Goal: Download file/media

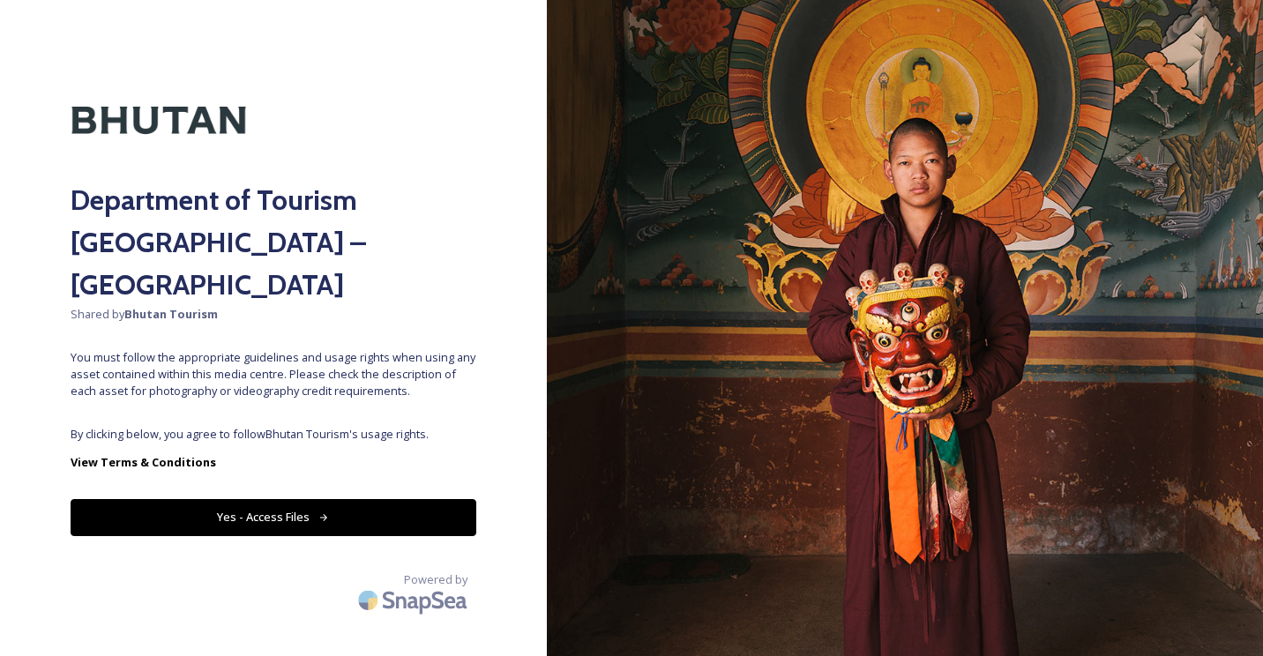
click at [314, 499] on button "Yes - Access Files" at bounding box center [274, 517] width 406 height 36
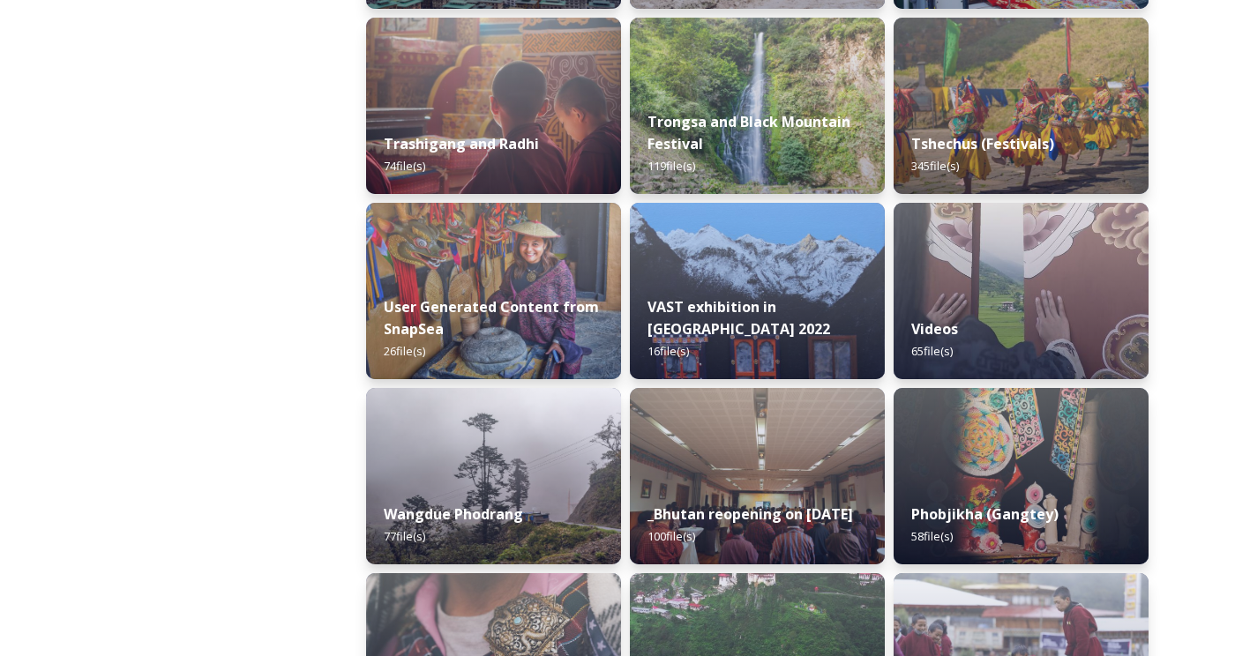
scroll to position [2303, 0]
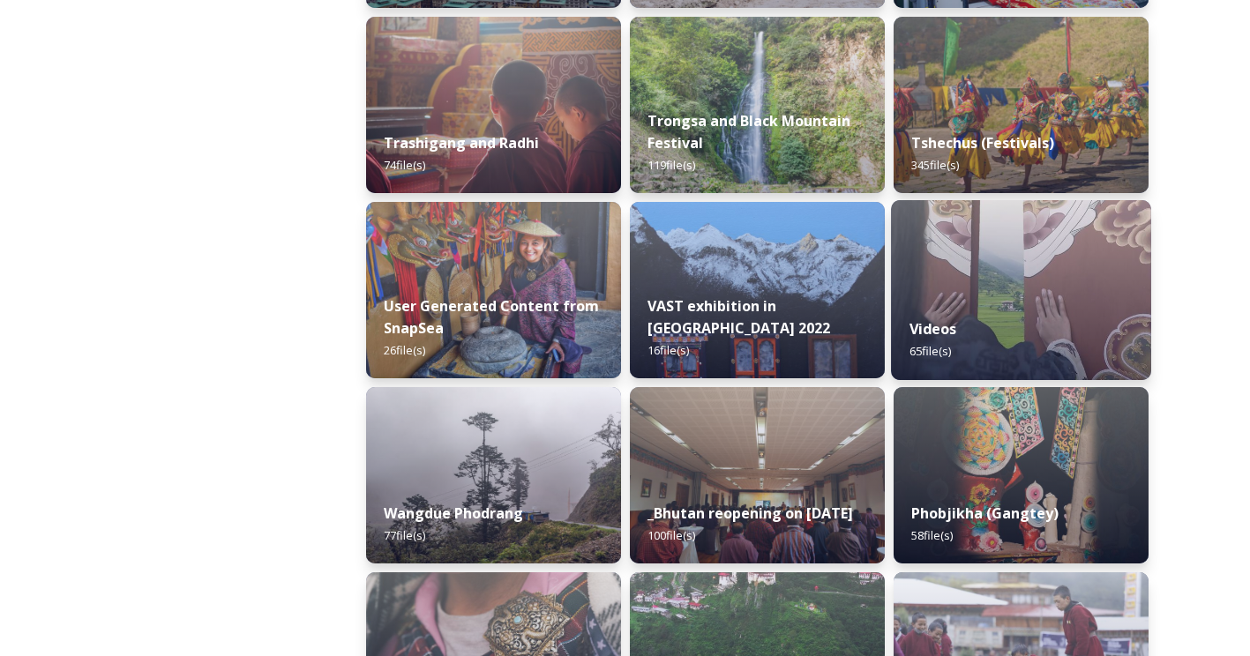
click at [988, 344] on div "Videos 65 file(s)" at bounding box center [1021, 340] width 260 height 80
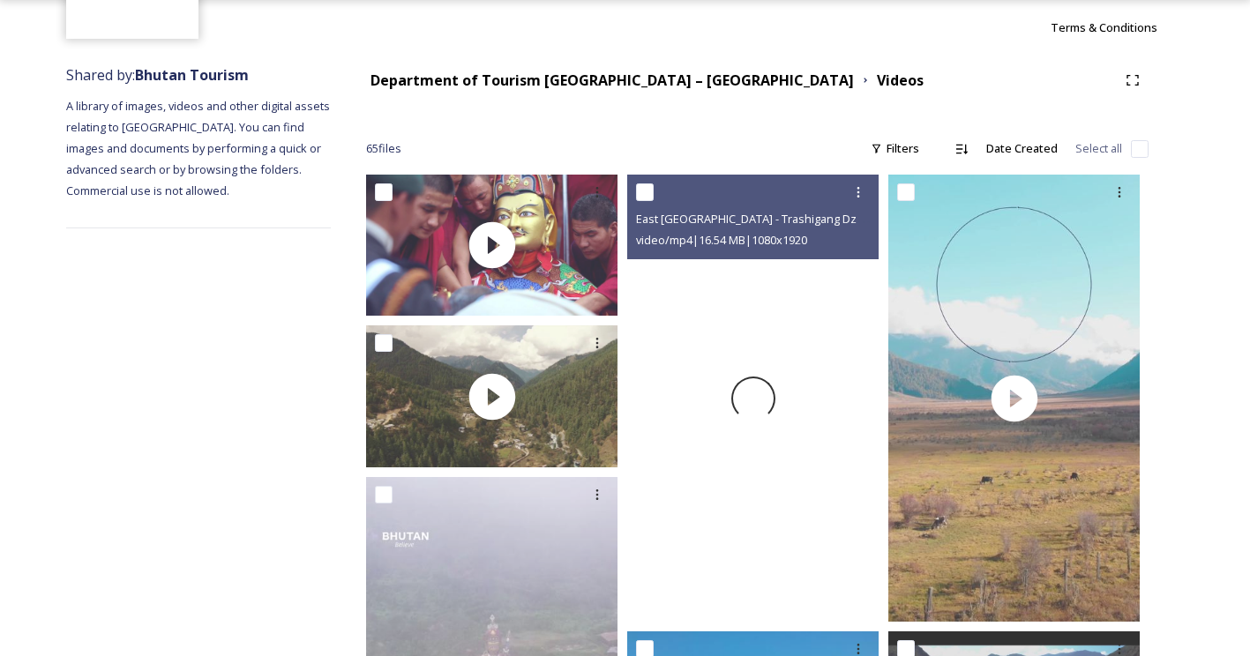
scroll to position [161, 0]
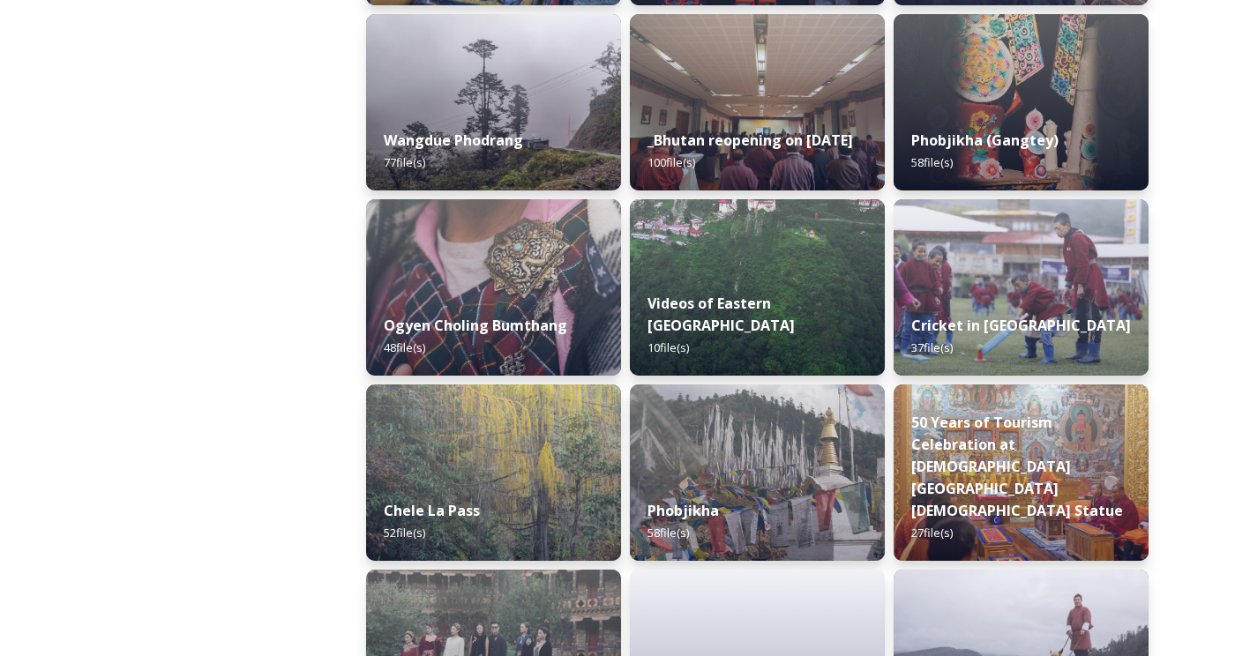
scroll to position [2677, 0]
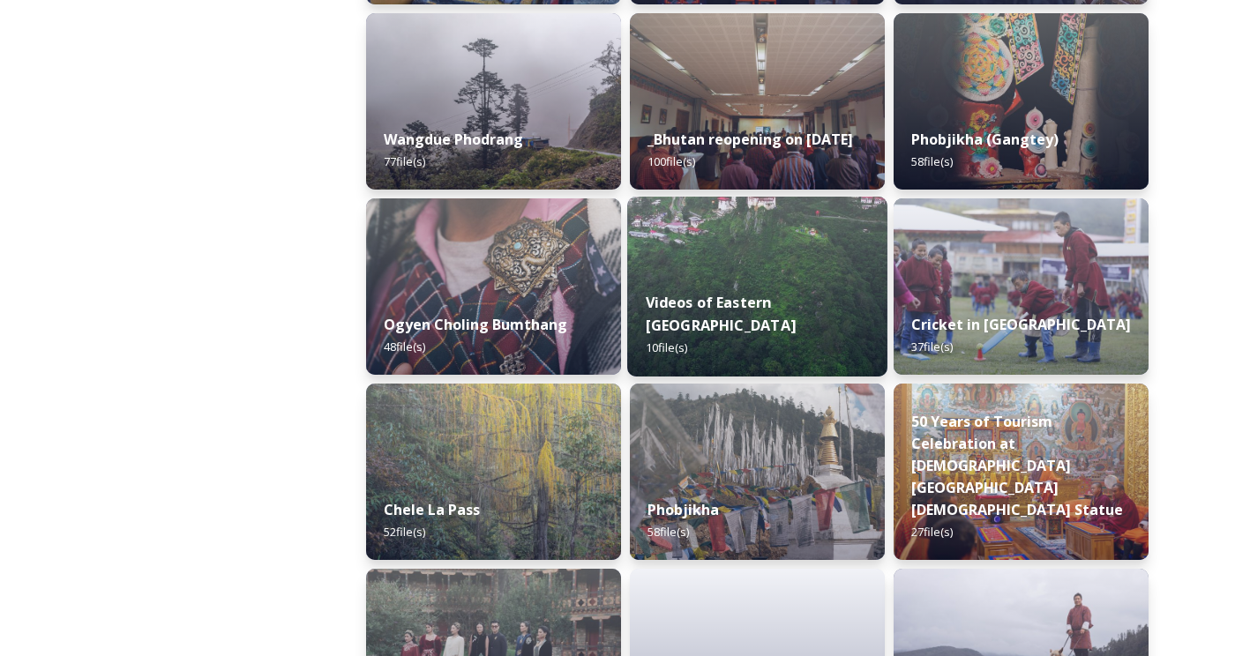
click at [737, 245] on img at bounding box center [757, 287] width 260 height 180
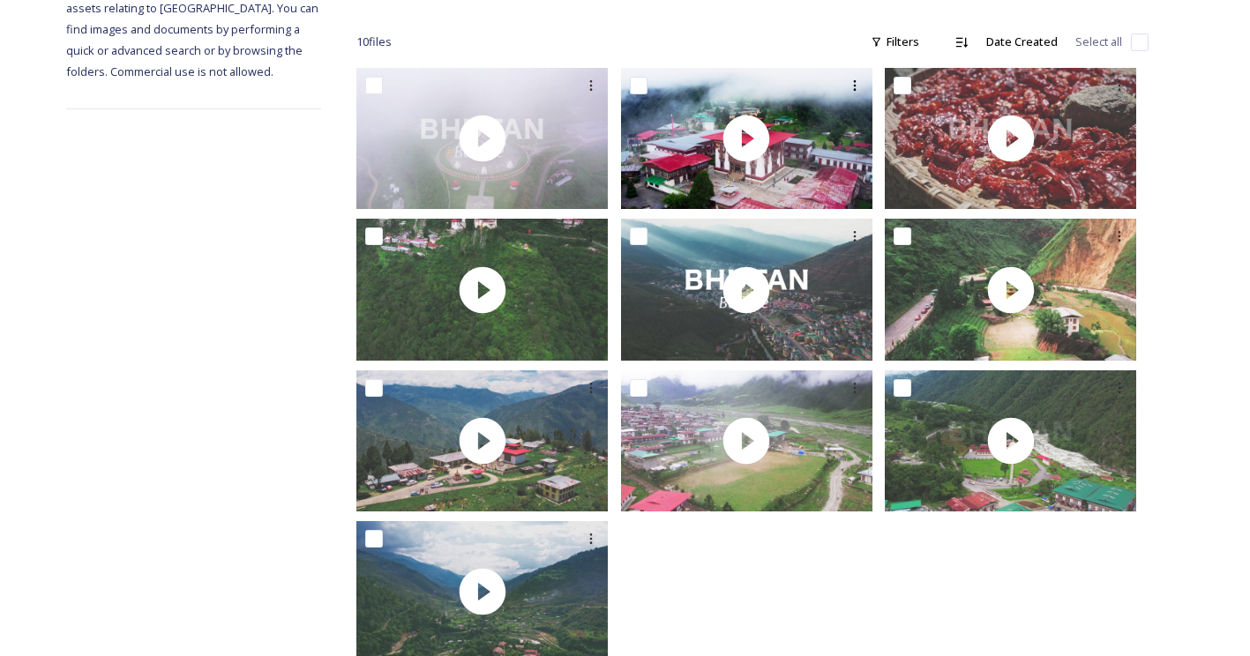
scroll to position [311, 0]
